Goal: Task Accomplishment & Management: Use online tool/utility

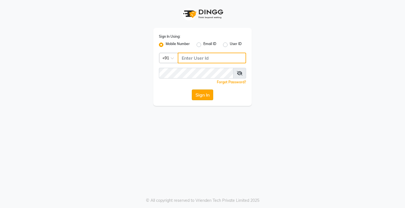
type input "8978120201"
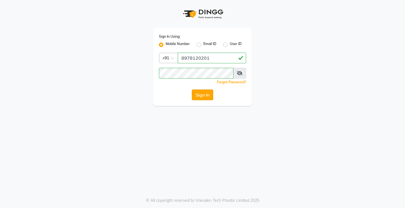
click at [197, 94] on button "Sign In" at bounding box center [202, 95] width 21 height 11
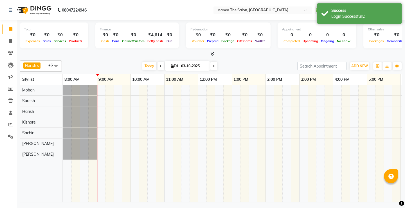
select select "en"
